Goal: Information Seeking & Learning: Learn about a topic

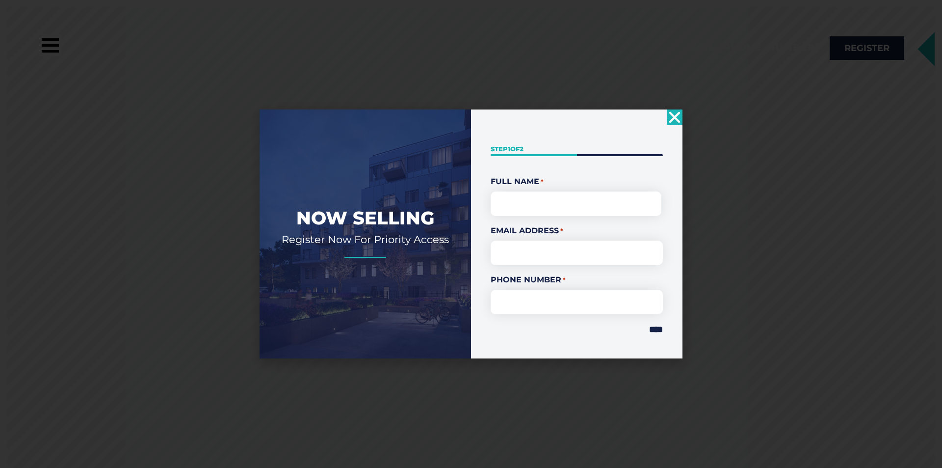
click at [673, 117] on use "Close" at bounding box center [674, 116] width 11 height 11
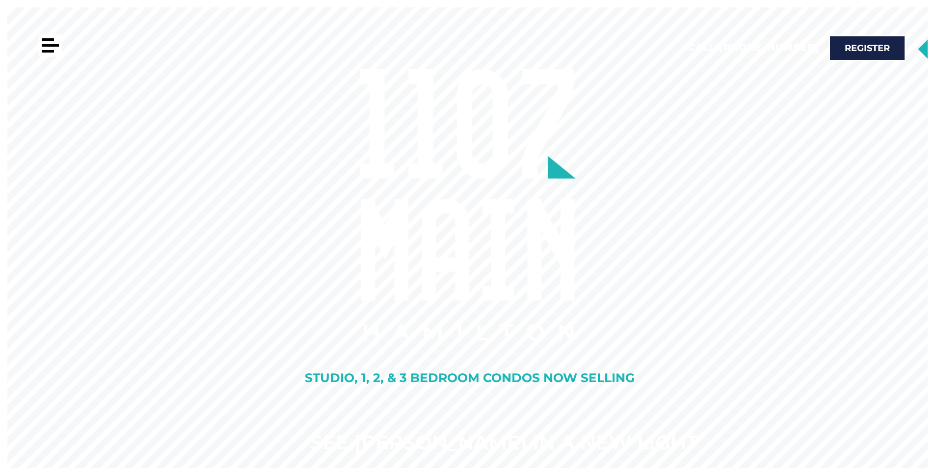
click at [52, 45] on div at bounding box center [50, 45] width 17 height 2
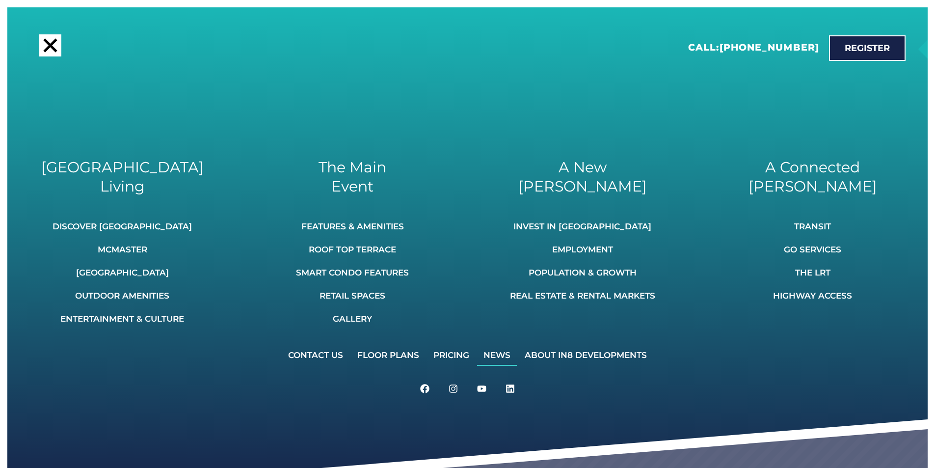
click at [505, 353] on link "News" at bounding box center [497, 355] width 40 height 22
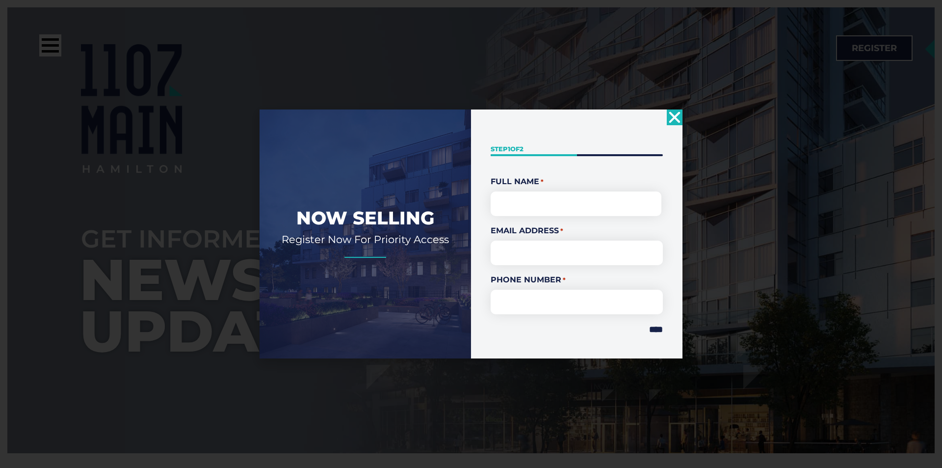
click at [670, 116] on icon "Close" at bounding box center [675, 117] width 16 height 16
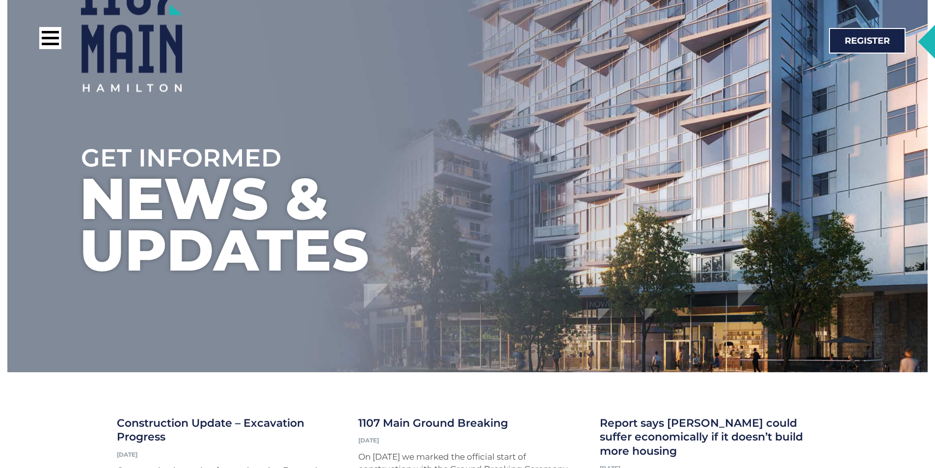
scroll to position [294, 0]
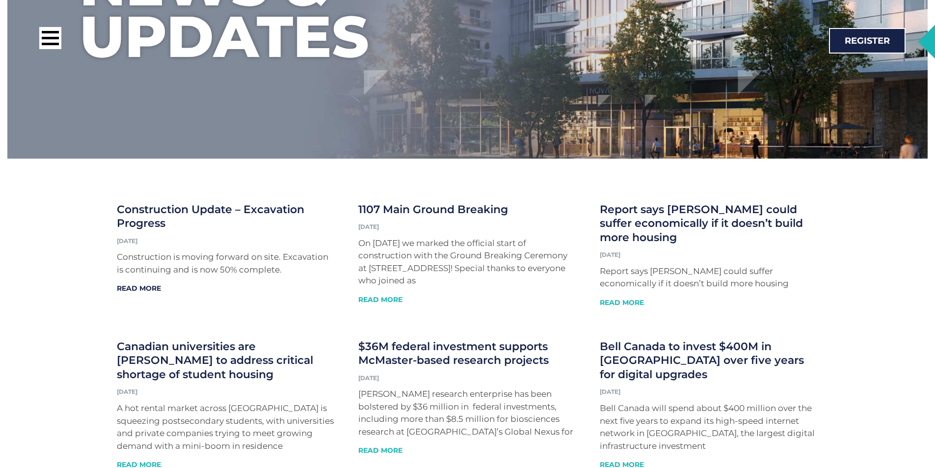
click at [141, 288] on link "Read More" at bounding box center [139, 288] width 44 height 9
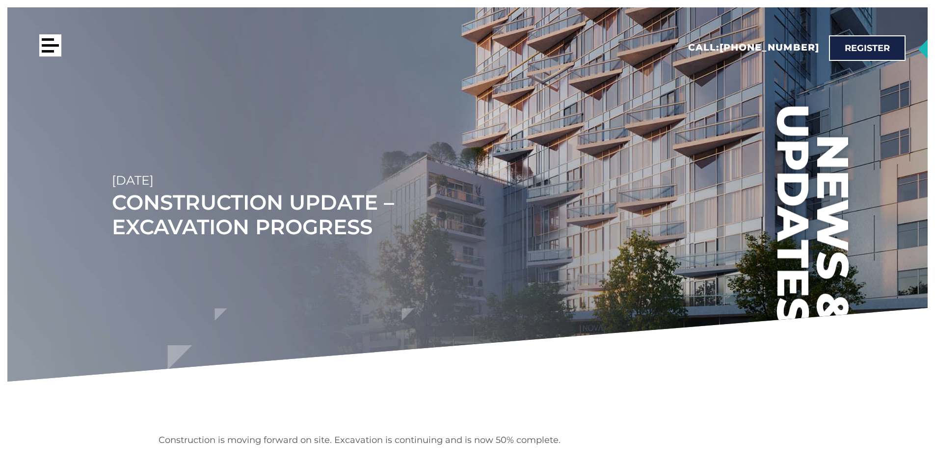
click at [50, 47] on div at bounding box center [50, 45] width 17 height 2
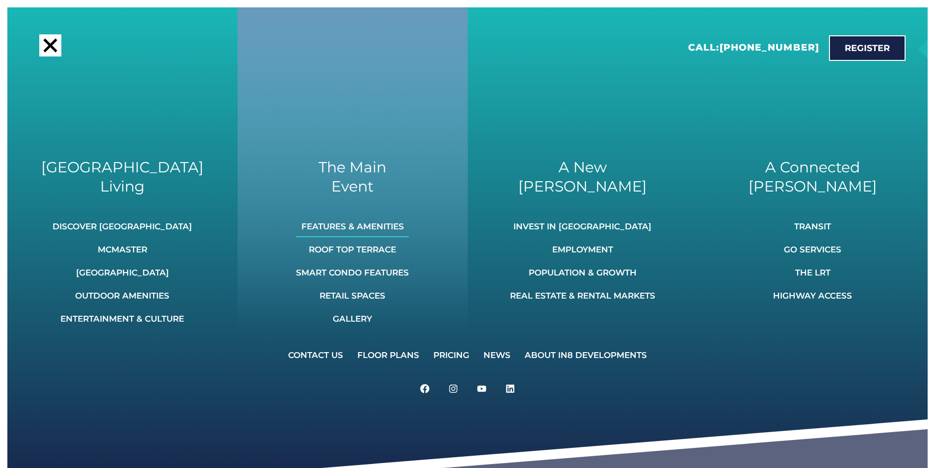
click at [386, 226] on link "Features & Amenities" at bounding box center [352, 226] width 113 height 22
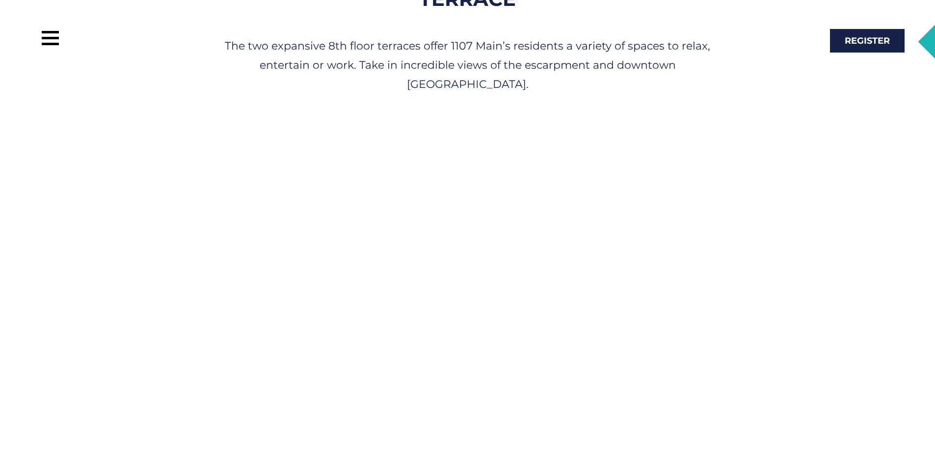
scroll to position [1570, 0]
